Goal: Register for event/course

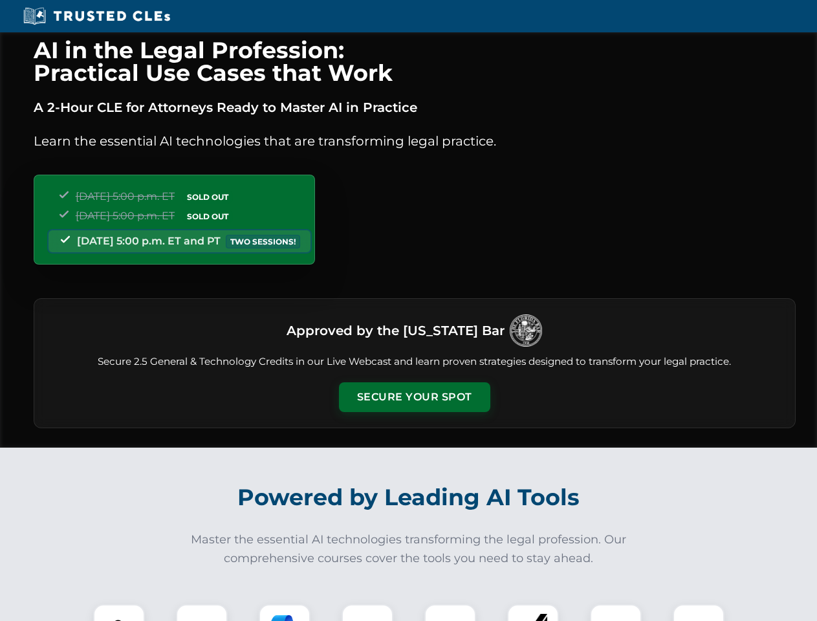
click at [414, 397] on button "Secure Your Spot" at bounding box center [414, 397] width 151 height 30
click at [119, 613] on img at bounding box center [119, 630] width 38 height 38
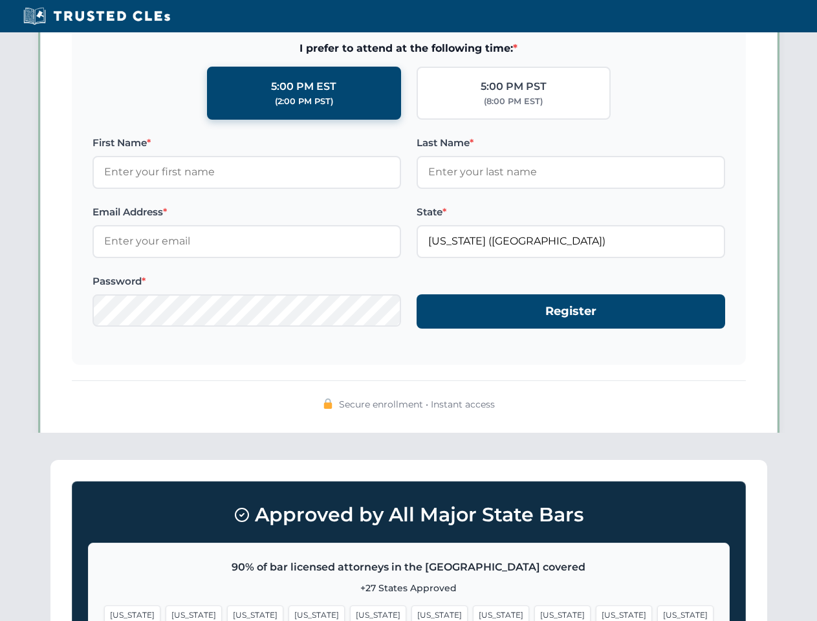
click at [473, 613] on span "[US_STATE]" at bounding box center [501, 615] width 56 height 19
click at [596, 613] on span "[US_STATE]" at bounding box center [624, 615] width 56 height 19
